Goal: Navigation & Orientation: Go to known website

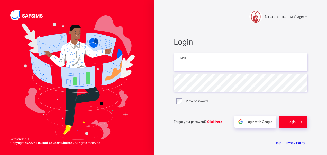
type input "**********"
drag, startPoint x: 0, startPoint y: 0, endPoint x: 226, endPoint y: 69, distance: 236.8
